Goal: Task Accomplishment & Management: Complete application form

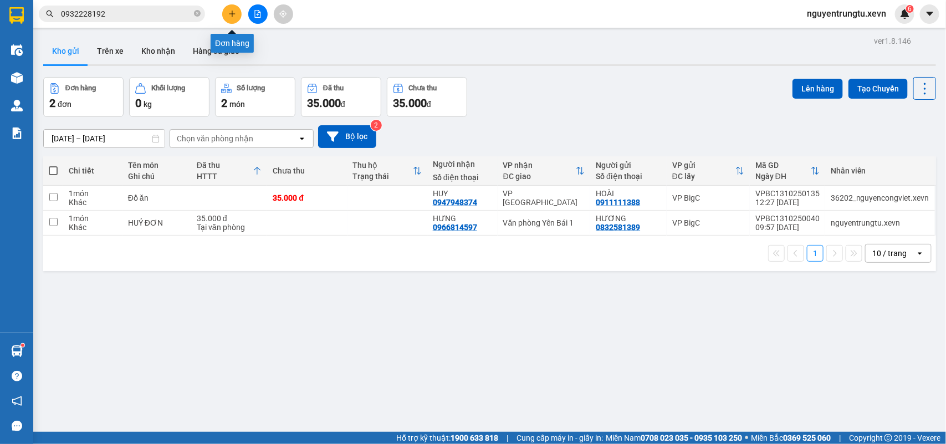
click at [234, 15] on icon "plus" at bounding box center [232, 14] width 8 height 8
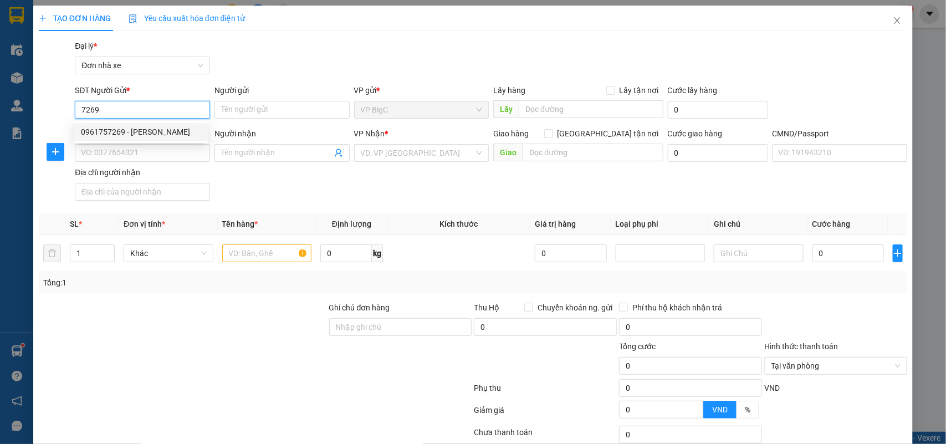
click at [133, 131] on div "0961757269 - [PERSON_NAME]" at bounding box center [141, 132] width 120 height 12
type input "0961757269"
type input "[PERSON_NAME]"
type input "0981098819"
type input "ĐỨC VIỆT"
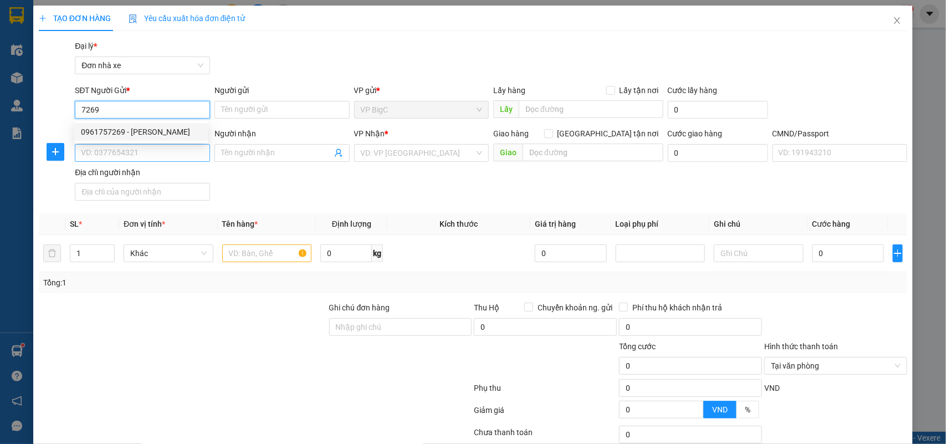
type input "[PERSON_NAME] 034096007801"
type input "0961757269"
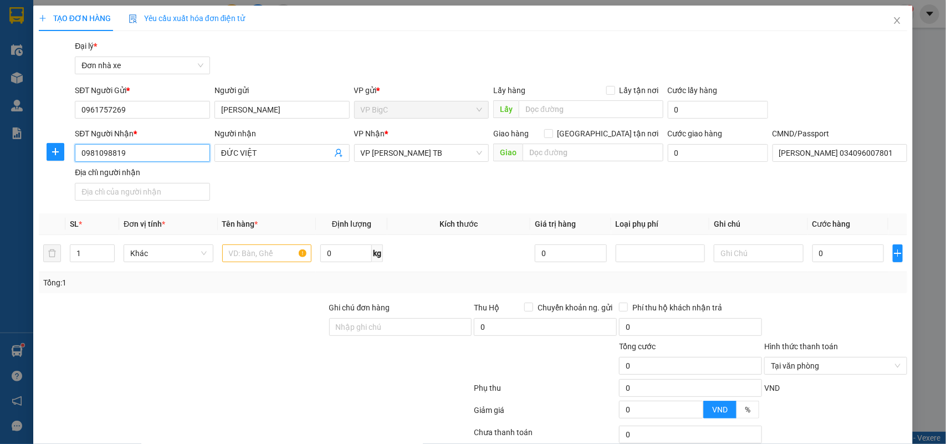
click at [143, 149] on input "0981098819" at bounding box center [142, 153] width 135 height 18
type input "1"
click at [335, 151] on icon "user-add" at bounding box center [338, 153] width 9 height 9
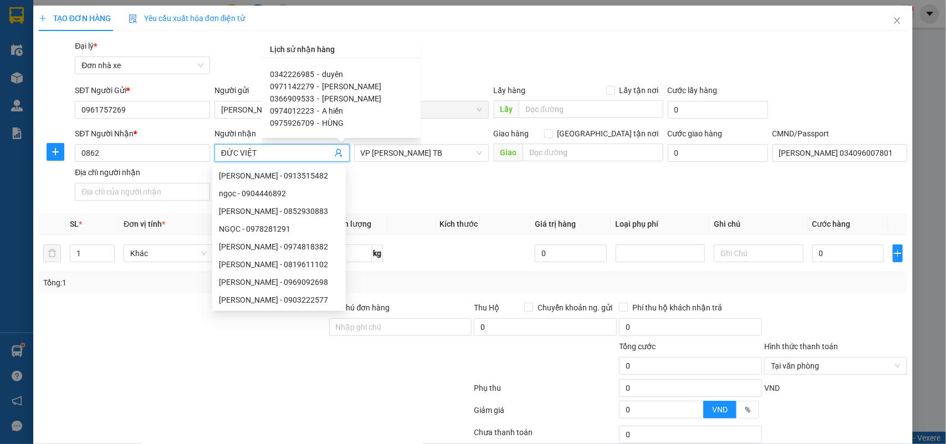
scroll to position [69, 0]
click at [351, 99] on div "0352600862 - CHỊ LA" at bounding box center [342, 99] width 142 height 12
type input "0352600862"
type input "CHỊ LA"
type input "Toyota Hưng Thịnh Phát [GEOGRAPHIC_DATA], Ngã 6 [GEOGRAPHIC_DATA], [GEOGRAPHIC_…"
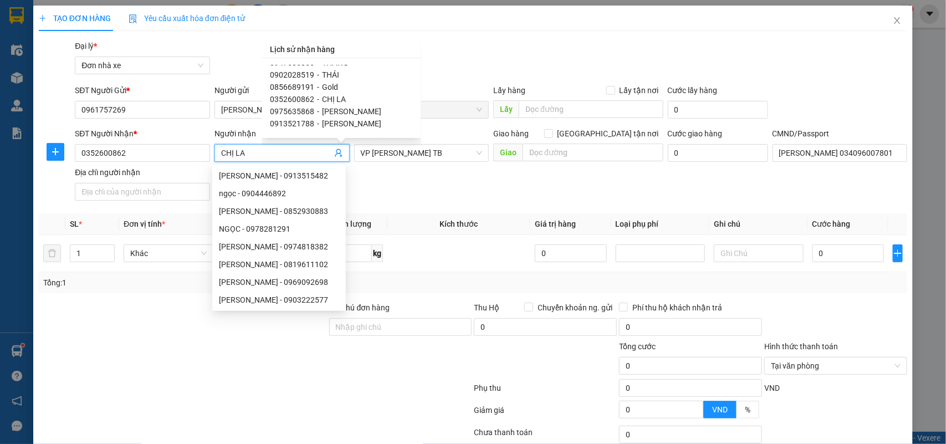
type input "100000"
type input "[PERSON_NAME] 0336612321"
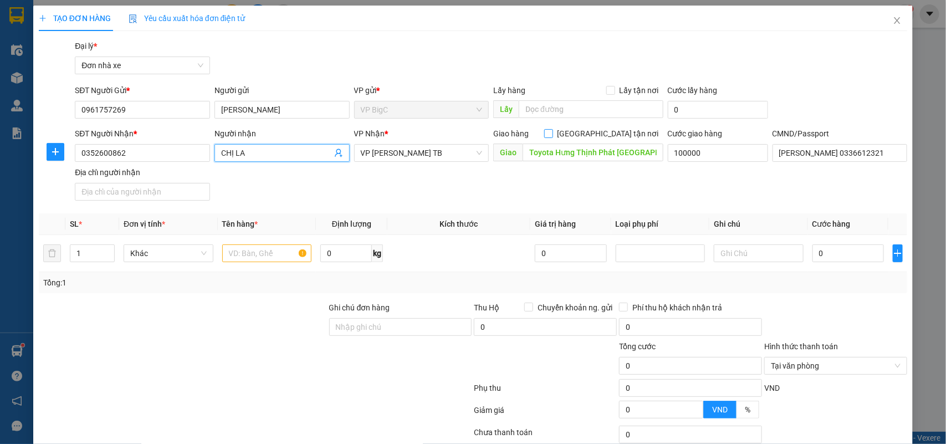
click at [552, 136] on input "[GEOGRAPHIC_DATA] tận nơi" at bounding box center [548, 133] width 8 height 8
checkbox input "true"
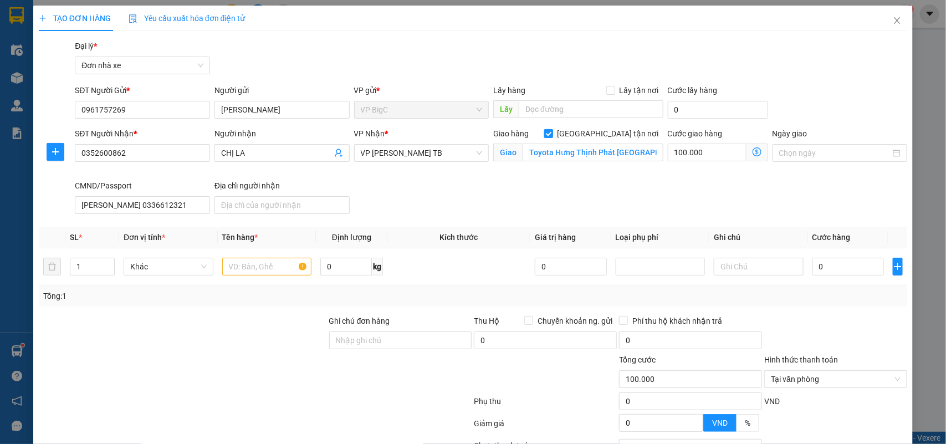
type input "100.000"
click at [708, 150] on input "100.000" at bounding box center [707, 153] width 79 height 18
type input "5"
type input "50"
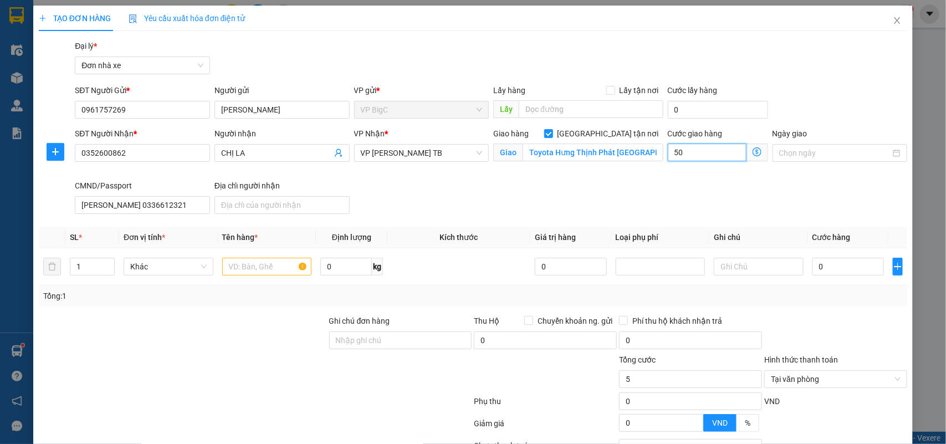
type input "50"
type input "50.000"
click at [262, 269] on input "text" at bounding box center [267, 267] width 90 height 18
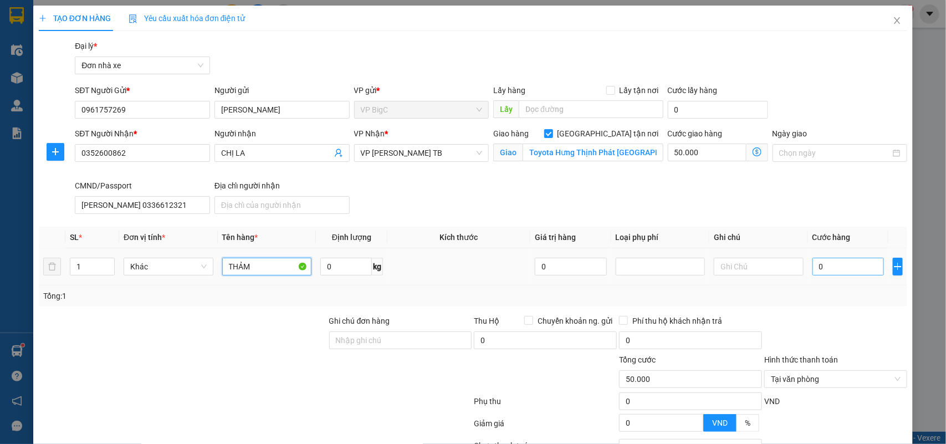
type input "THẢM"
click at [834, 259] on input "0" at bounding box center [849, 267] width 72 height 18
type input "5"
type input "50.005"
type input "50"
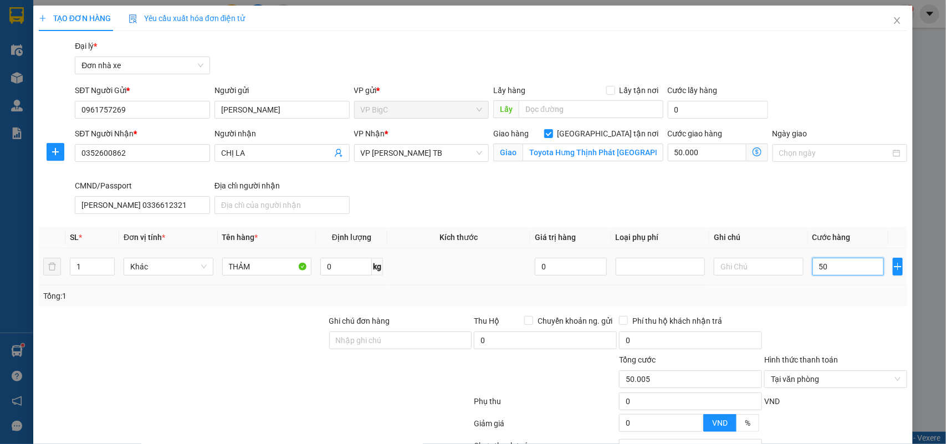
type input "50.050"
type input "50.000"
type input "100.000"
click at [880, 322] on div at bounding box center [835, 334] width 145 height 39
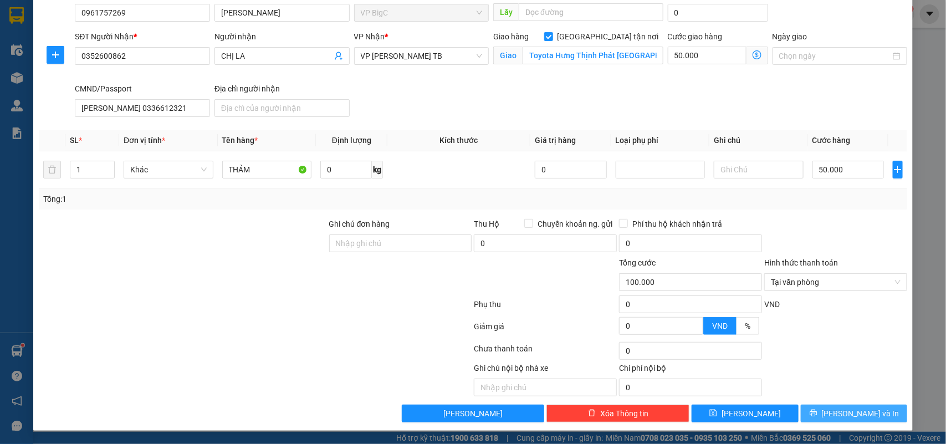
click at [847, 414] on span "[PERSON_NAME] và In" at bounding box center [861, 413] width 78 height 12
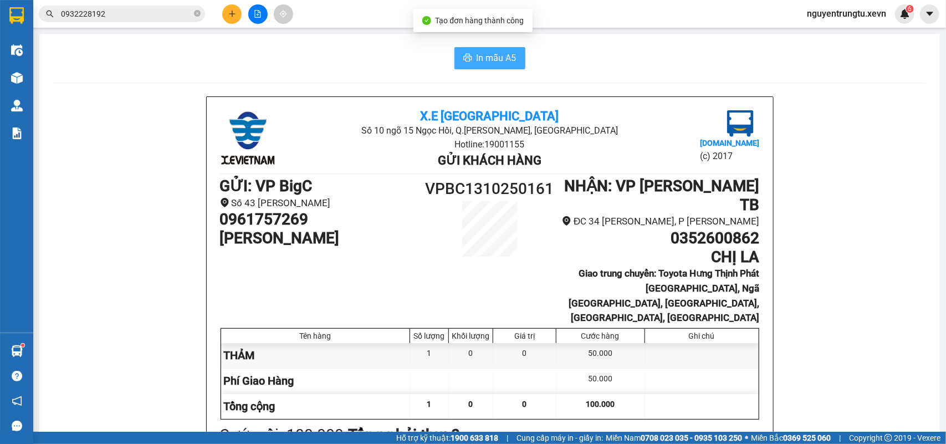
click at [485, 65] on span "In mẫu A5" at bounding box center [497, 58] width 40 height 14
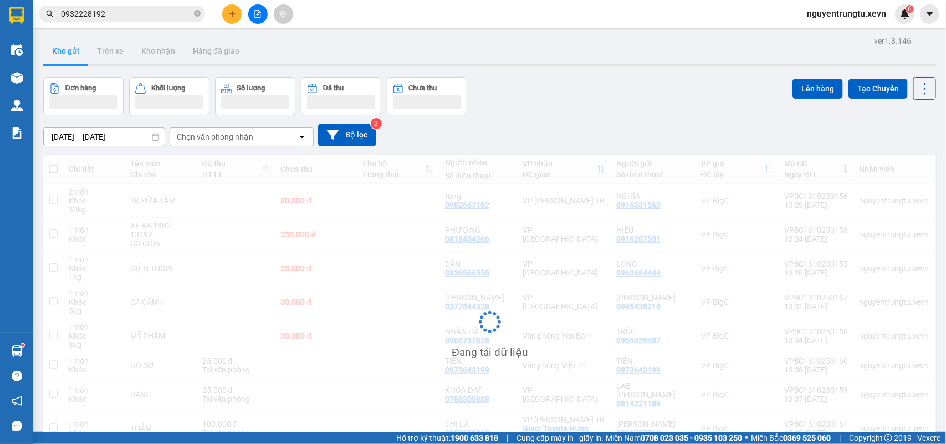
click at [237, 13] on button at bounding box center [231, 13] width 19 height 19
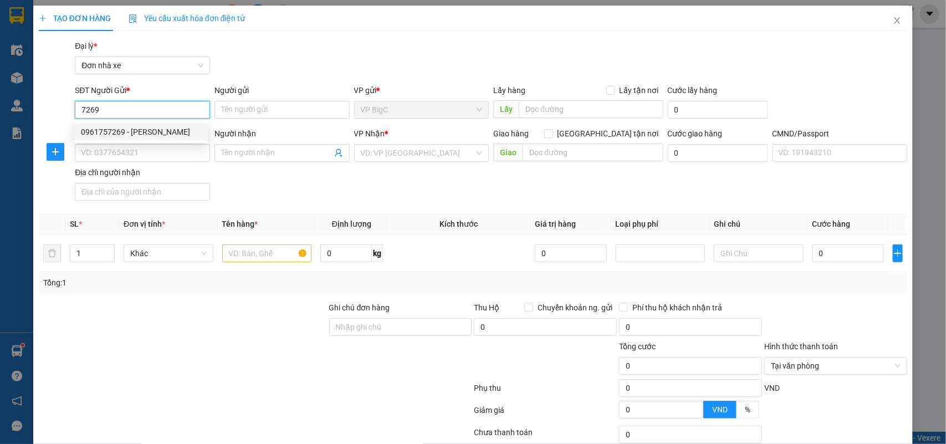
click at [141, 136] on div "0961757269 - [PERSON_NAME]" at bounding box center [141, 132] width 120 height 12
type input "0961757269"
type input "[PERSON_NAME]"
type input "0352600862"
type input "CHỊ LA"
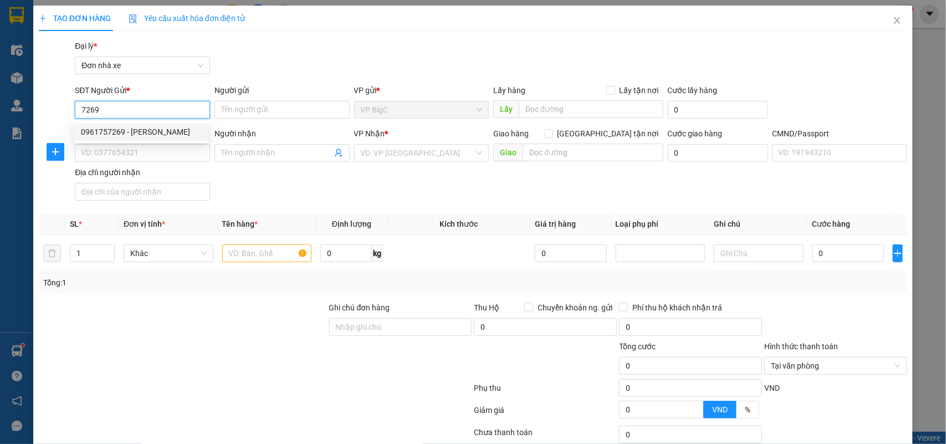
checkbox input "true"
type input "Toyota Hưng Thịnh Phát [GEOGRAPHIC_DATA], Ngã 6 [GEOGRAPHIC_DATA], [GEOGRAPHIC_…"
type input "[PERSON_NAME] 0336612321"
type input "50.000"
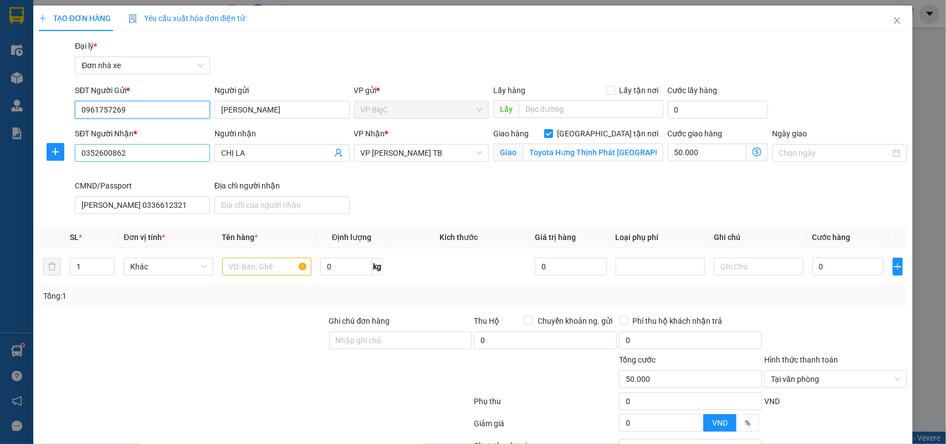
type input "0961757269"
click at [149, 151] on input "0352600862" at bounding box center [142, 153] width 135 height 18
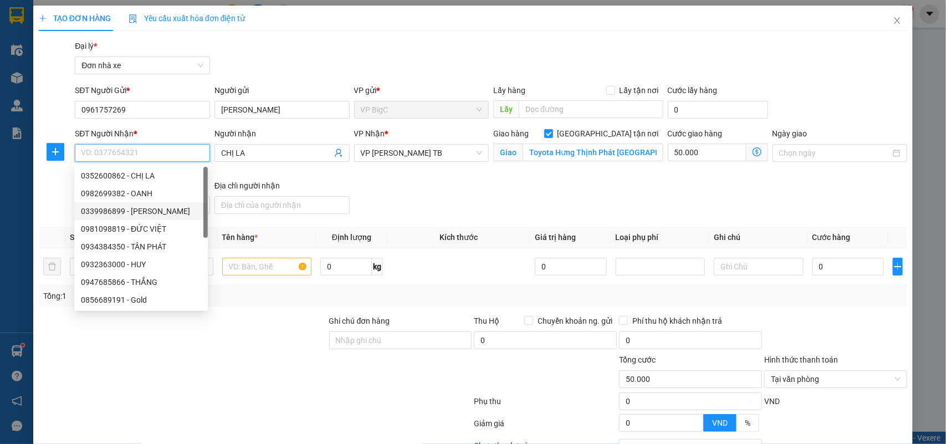
click at [150, 213] on div "0339986899 - [PERSON_NAME]" at bounding box center [141, 211] width 120 height 12
type input "0339986899"
type input "MINH"
type input "204 lý thường kiệt"
type input "[PERSON_NAME] 0362096003312"
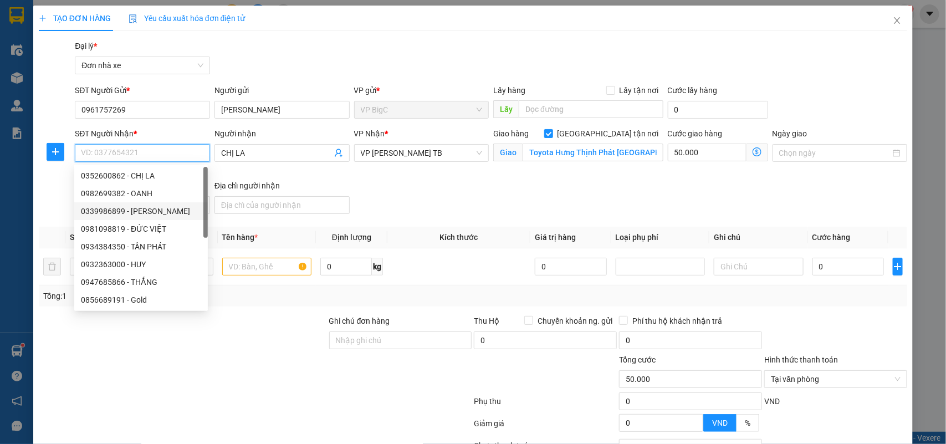
type input "35.000"
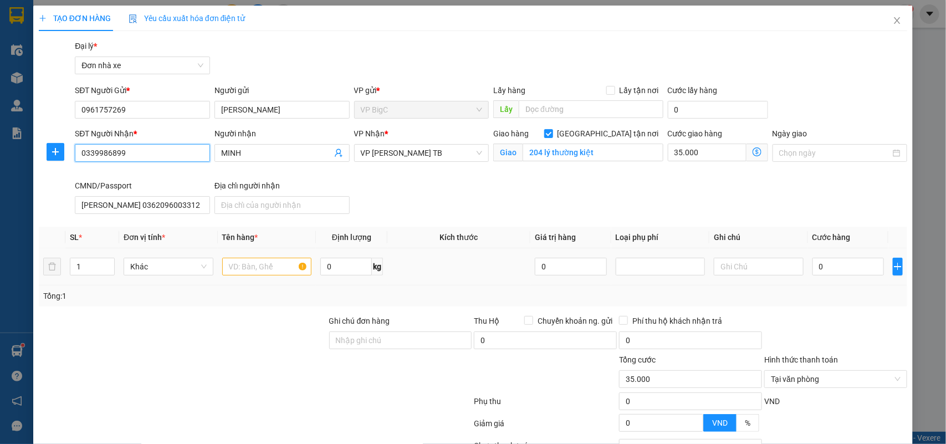
type input "0339986899"
click at [254, 263] on input "text" at bounding box center [267, 267] width 90 height 18
type input "THẢM"
click at [821, 271] on input "0" at bounding box center [849, 267] width 72 height 18
type input "3"
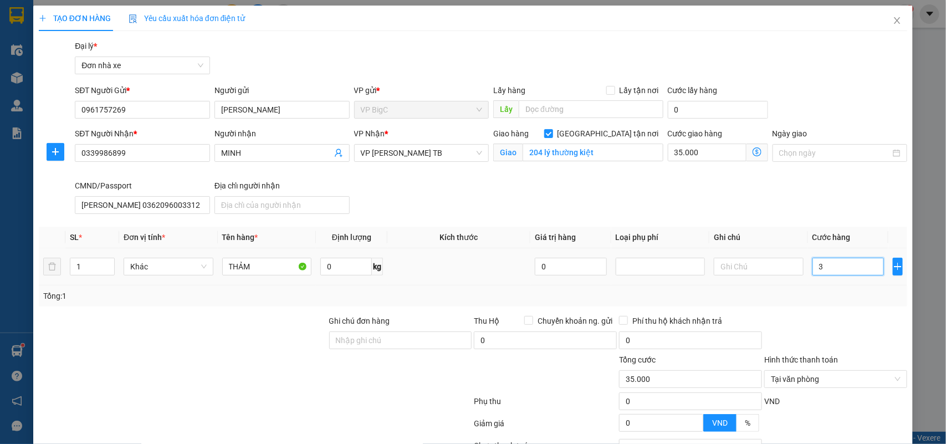
type input "35.003"
type input "35"
type input "35.035"
type input "35.000"
type input "70.000"
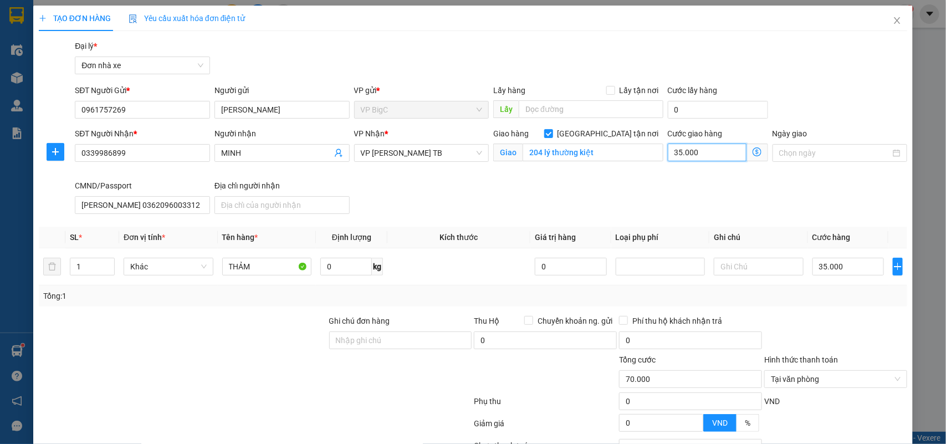
click at [697, 150] on input "35.000" at bounding box center [707, 153] width 79 height 18
click at [837, 290] on div "Tổng: 1" at bounding box center [473, 296] width 860 height 12
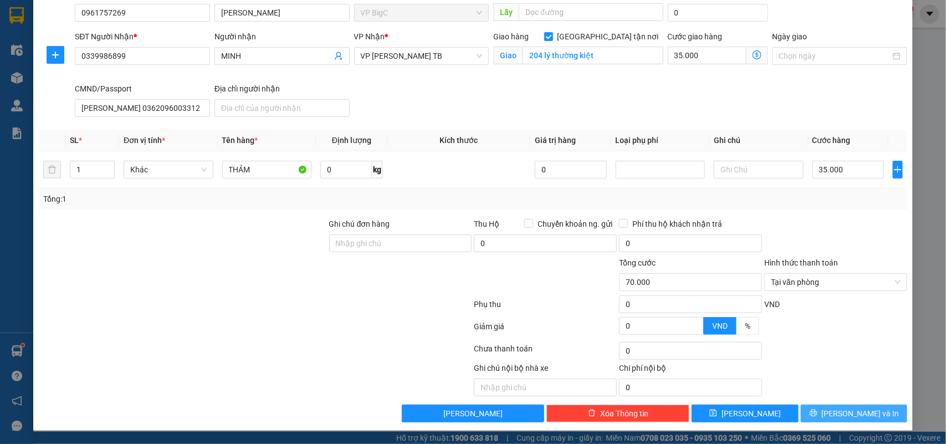
click at [844, 411] on span "[PERSON_NAME] và In" at bounding box center [861, 413] width 78 height 12
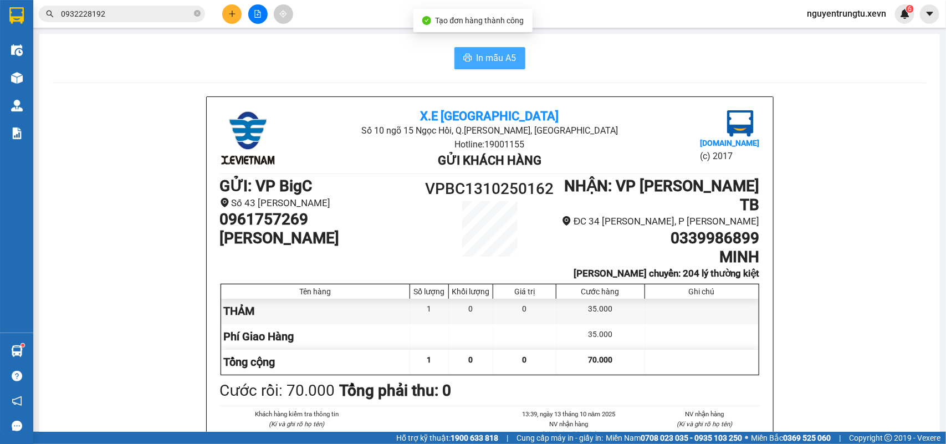
click at [472, 50] on button "In mẫu A5" at bounding box center [490, 58] width 71 height 22
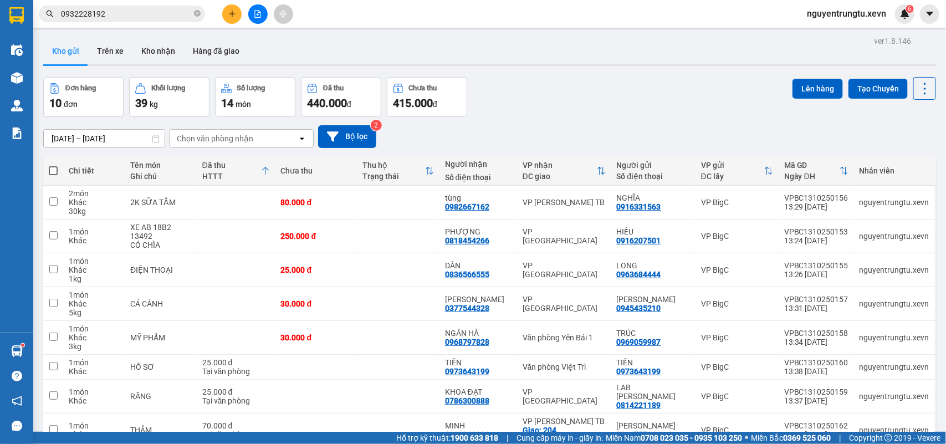
click at [264, 170] on icon at bounding box center [265, 170] width 9 height 9
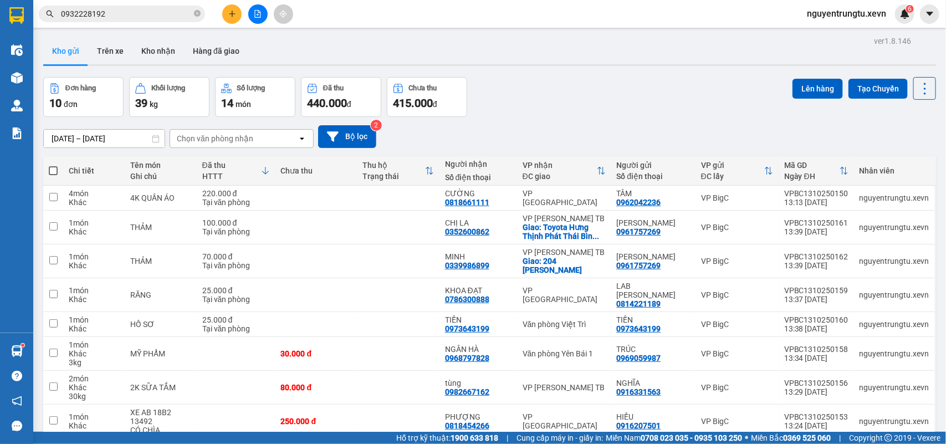
click at [264, 167] on icon at bounding box center [265, 170] width 9 height 9
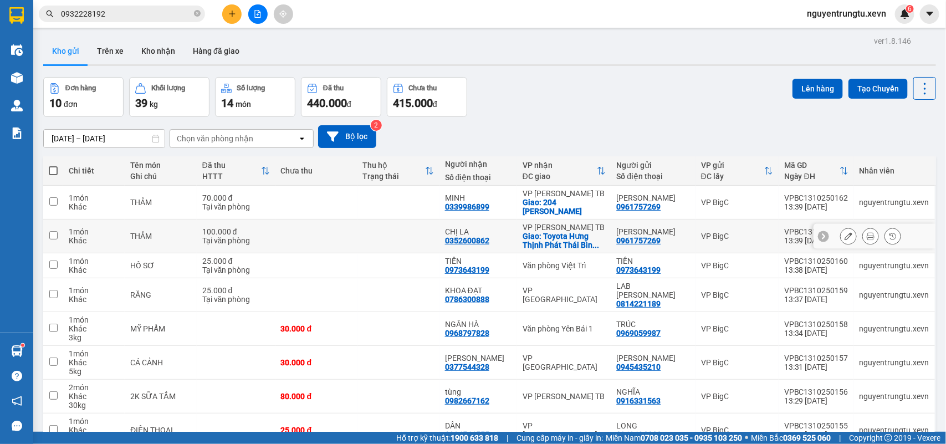
click at [604, 232] on div "Giao: Toyota Hưng Thịnh Phát Thái Bìn ..." at bounding box center [564, 241] width 83 height 18
checkbox input "true"
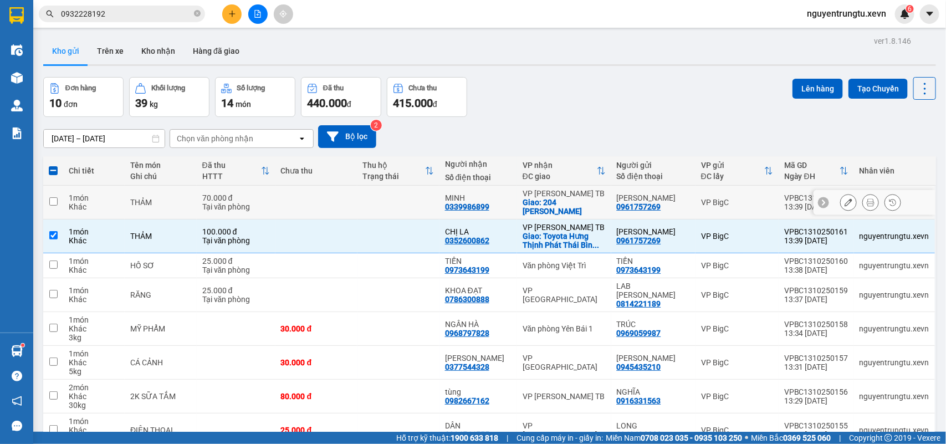
click at [594, 209] on div "Giao: 204 [PERSON_NAME]" at bounding box center [564, 207] width 83 height 18
checkbox input "true"
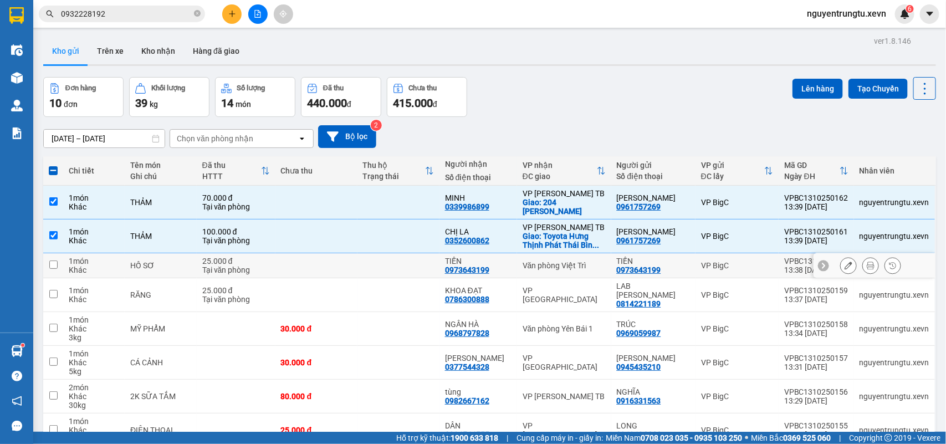
scroll to position [104, 0]
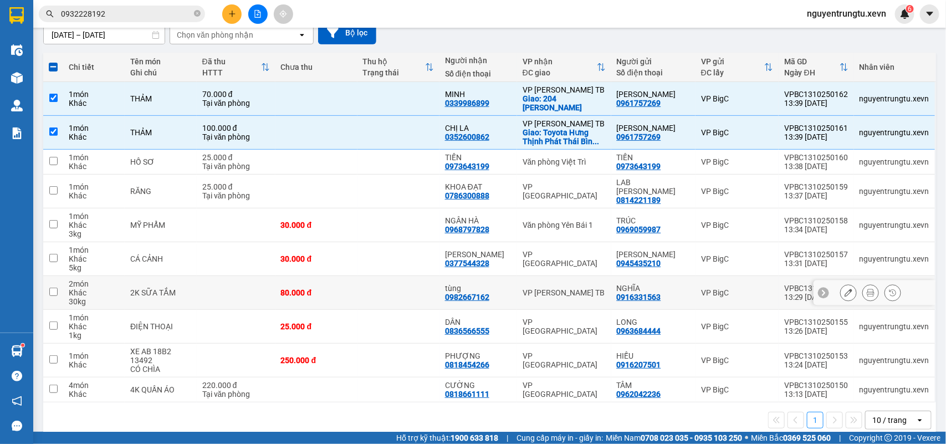
click at [594, 288] on div "VP [PERSON_NAME] TB" at bounding box center [564, 292] width 83 height 9
checkbox input "true"
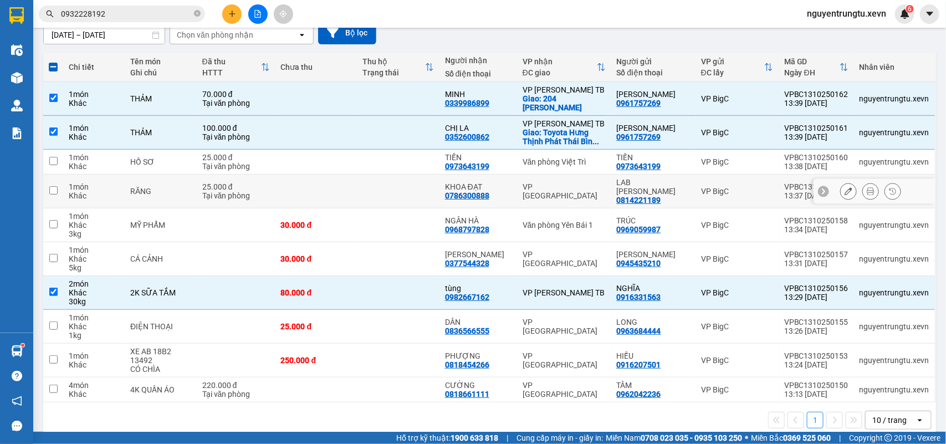
scroll to position [0, 0]
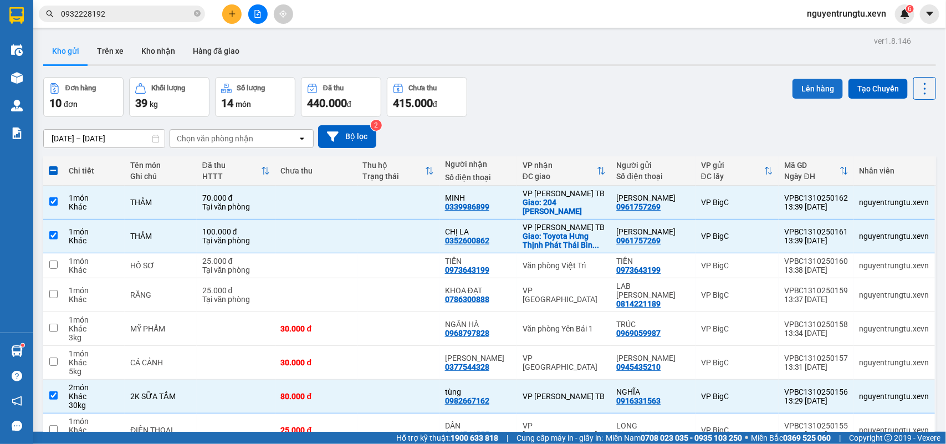
click at [802, 93] on button "Lên hàng" at bounding box center [818, 89] width 50 height 20
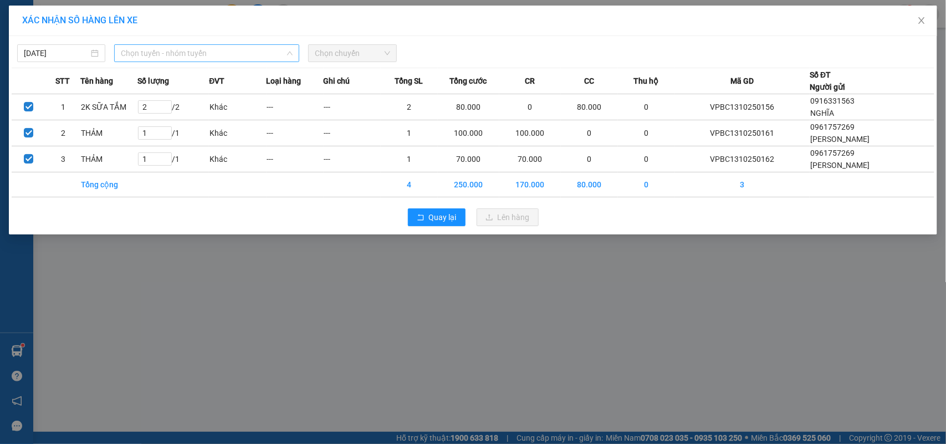
click at [203, 50] on span "Chọn tuyến - nhóm tuyến" at bounding box center [207, 53] width 172 height 17
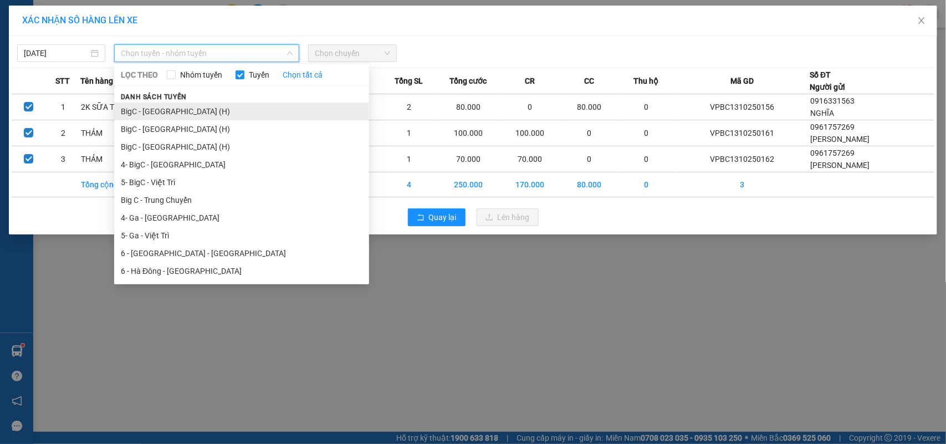
click at [166, 112] on li "BigC - [GEOGRAPHIC_DATA] (H)" at bounding box center [241, 112] width 255 height 18
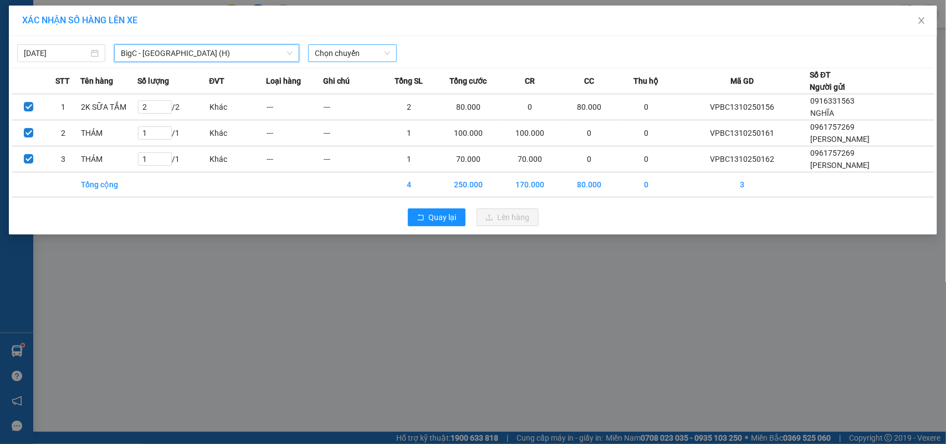
click at [348, 57] on span "Chọn chuyến" at bounding box center [352, 53] width 75 height 17
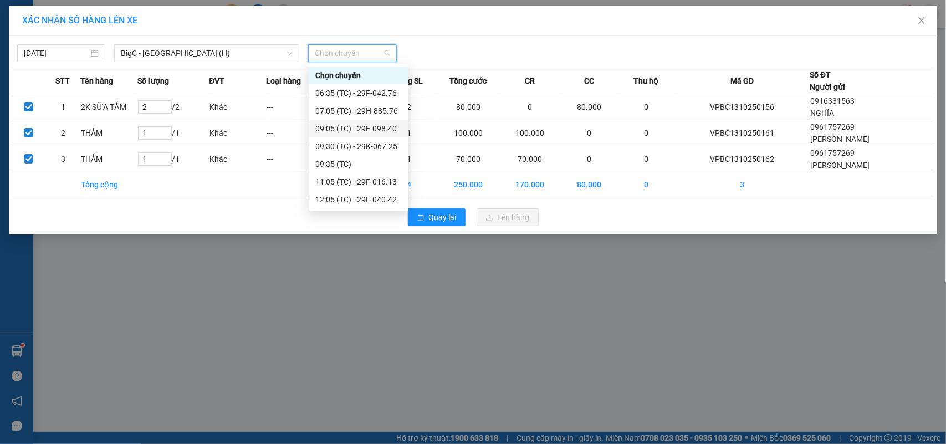
scroll to position [70, 0]
click at [383, 180] on div "14:05 (TC) - 29H-885.76" at bounding box center [358, 182] width 86 height 12
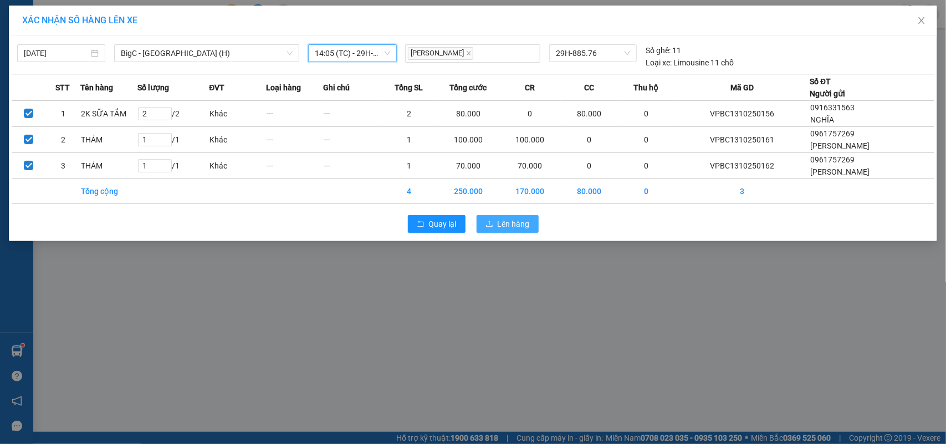
click at [500, 228] on span "Lên hàng" at bounding box center [514, 224] width 32 height 12
